Goal: Transaction & Acquisition: Purchase product/service

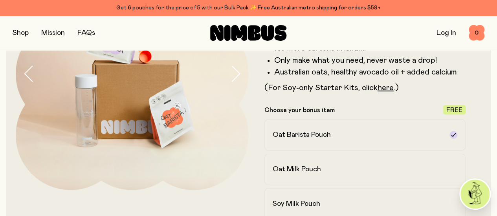
scroll to position [108, 0]
click at [25, 33] on button "button" at bounding box center [21, 32] width 16 height 11
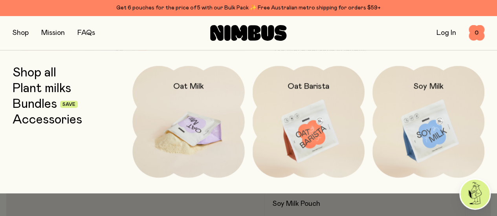
click at [195, 112] on img at bounding box center [188, 132] width 112 height 132
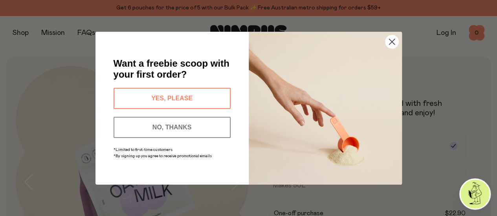
click at [182, 98] on button "YES, PLEASE" at bounding box center [172, 98] width 117 height 21
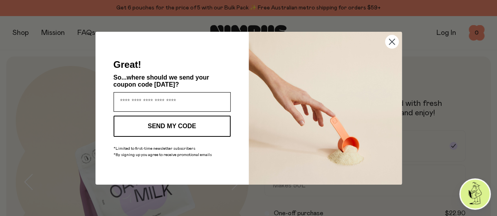
click at [182, 98] on input "Enter your email address" at bounding box center [172, 102] width 117 height 20
type input "**********"
click at [180, 123] on button "SEND MY CODE" at bounding box center [172, 126] width 117 height 21
click at [180, 123] on div "SEND MY CODE" at bounding box center [172, 128] width 122 height 25
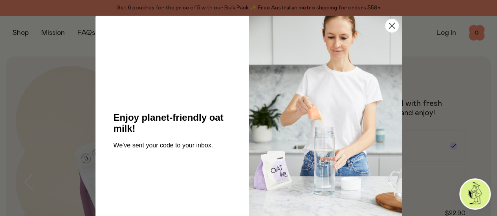
click at [388, 24] on circle "Close dialog" at bounding box center [391, 25] width 13 height 13
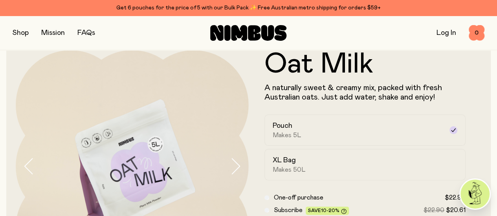
scroll to position [79, 0]
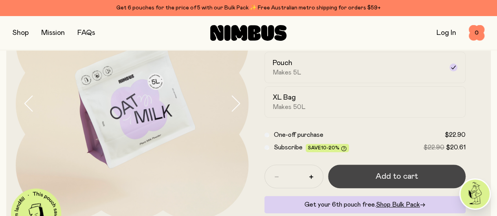
click at [412, 182] on span "Add to cart" at bounding box center [397, 176] width 42 height 11
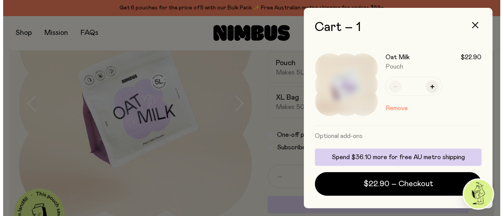
scroll to position [0, 0]
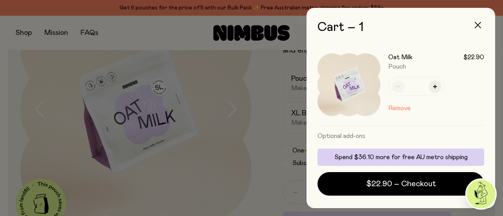
click at [475, 27] on icon "button" at bounding box center [477, 25] width 6 height 6
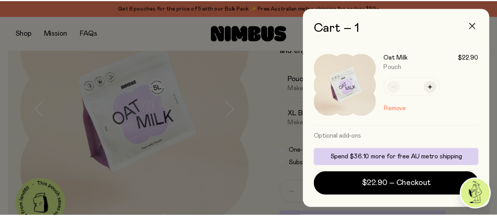
scroll to position [79, 0]
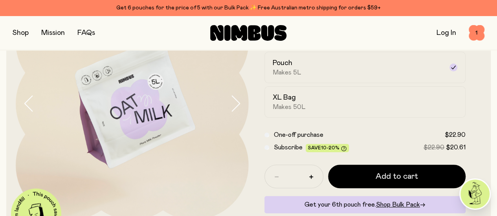
click at [26, 38] on button "button" at bounding box center [21, 32] width 16 height 11
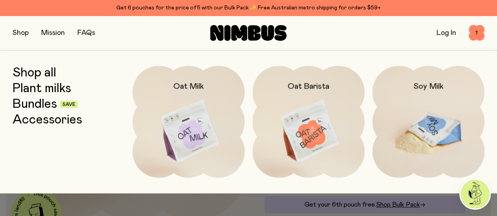
click at [445, 141] on img at bounding box center [428, 132] width 112 height 132
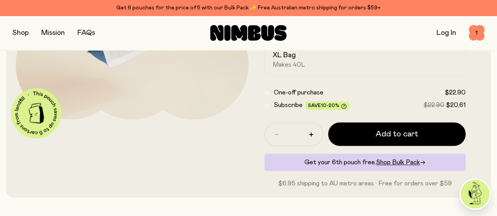
scroll to position [189, 0]
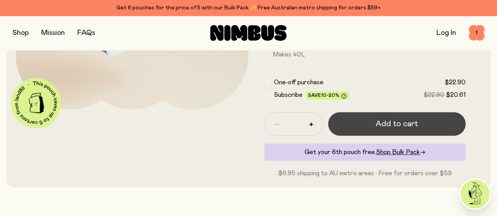
click at [385, 130] on span "Add to cart" at bounding box center [397, 124] width 42 height 11
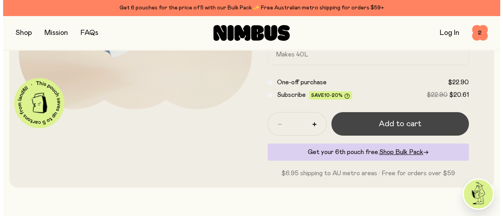
scroll to position [0, 0]
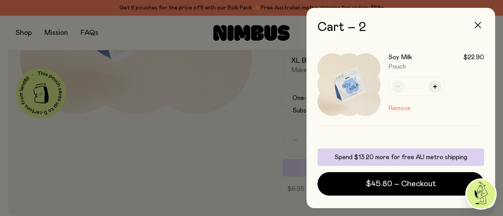
click at [478, 24] on icon "button" at bounding box center [477, 25] width 6 height 6
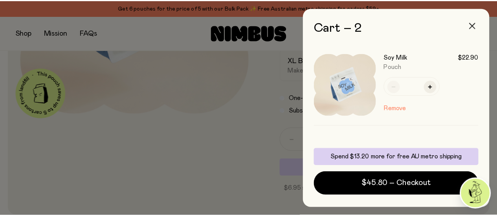
scroll to position [189, 0]
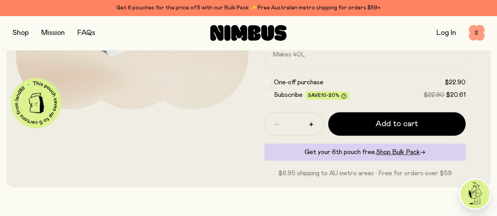
click at [471, 33] on span "2" at bounding box center [477, 33] width 16 height 16
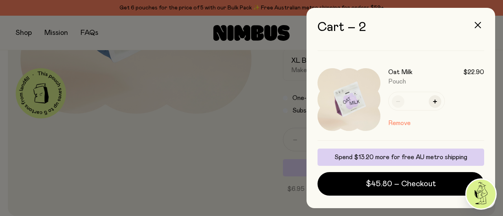
scroll to position [85, 0]
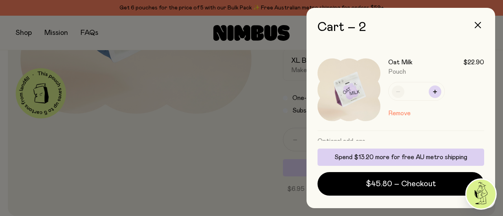
click at [435, 90] on icon "button" at bounding box center [435, 92] width 4 height 4
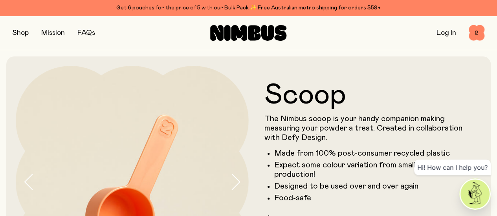
scroll to position [189, 0]
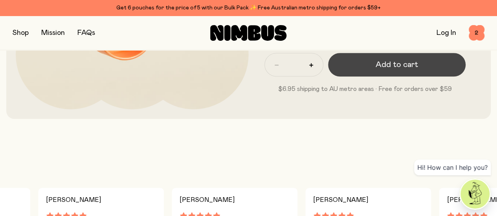
click at [376, 70] on span "Add to cart" at bounding box center [397, 64] width 42 height 11
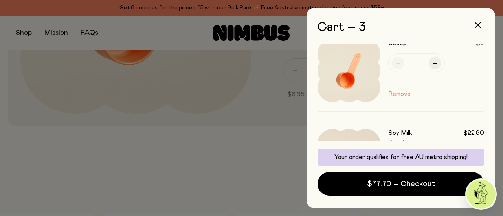
scroll to position [0, 0]
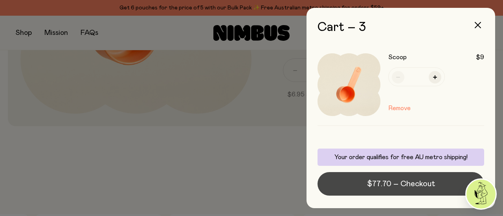
click at [394, 187] on span "$77.70 – Checkout" at bounding box center [401, 184] width 68 height 11
